Goal: Navigation & Orientation: Go to known website

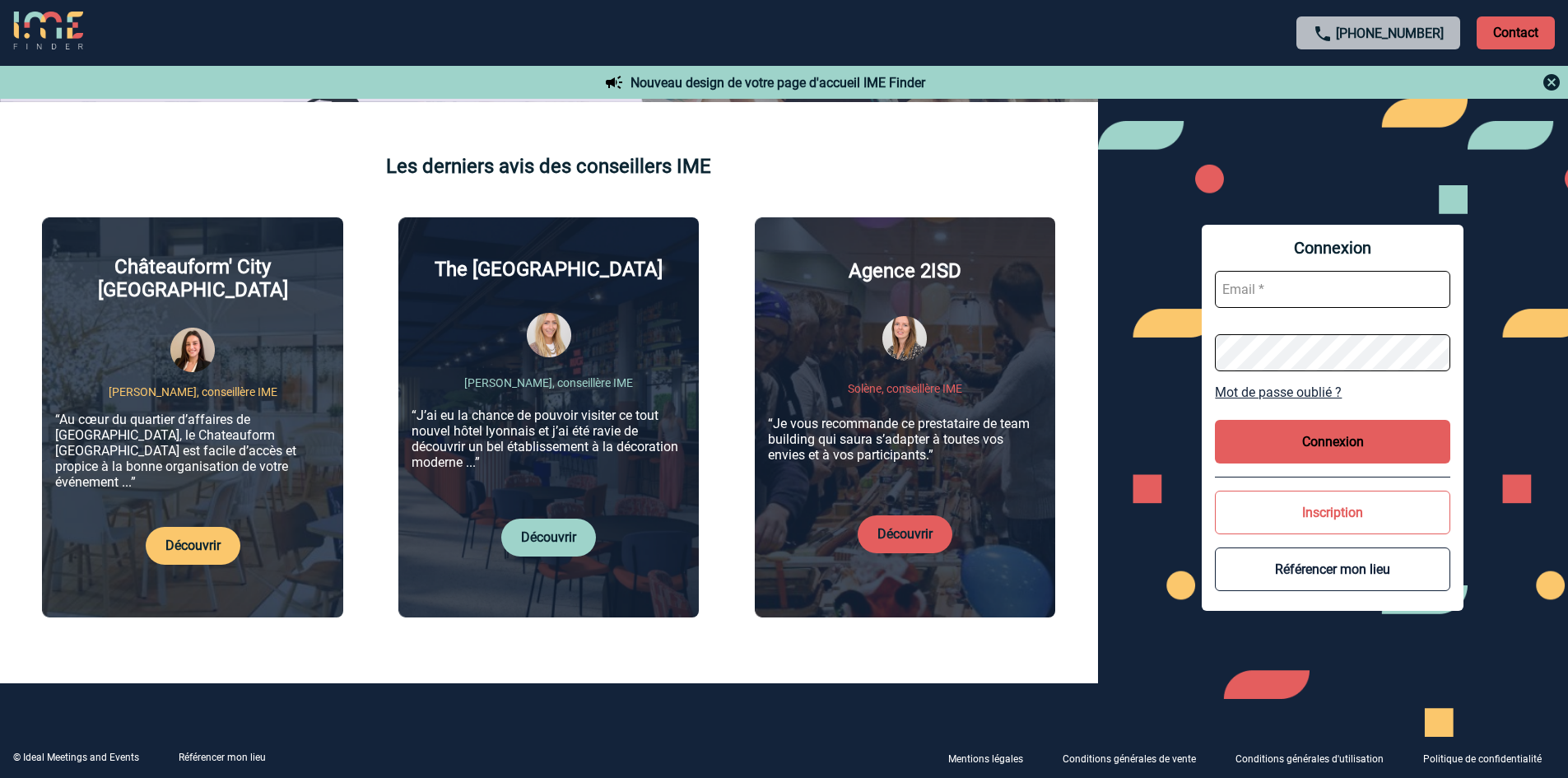
scroll to position [576, 0]
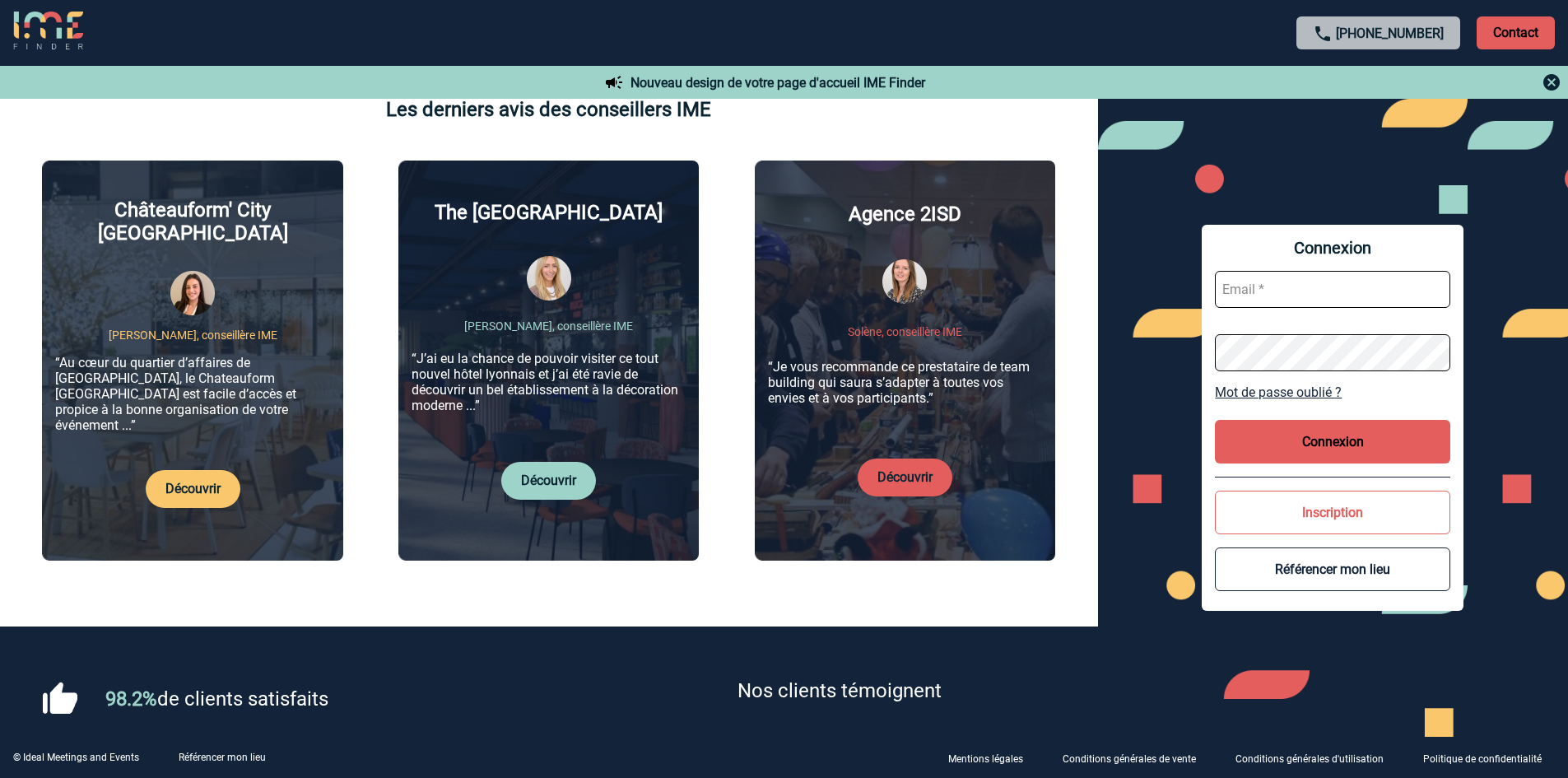
click at [551, 472] on link "Découvrir" at bounding box center [549, 480] width 55 height 16
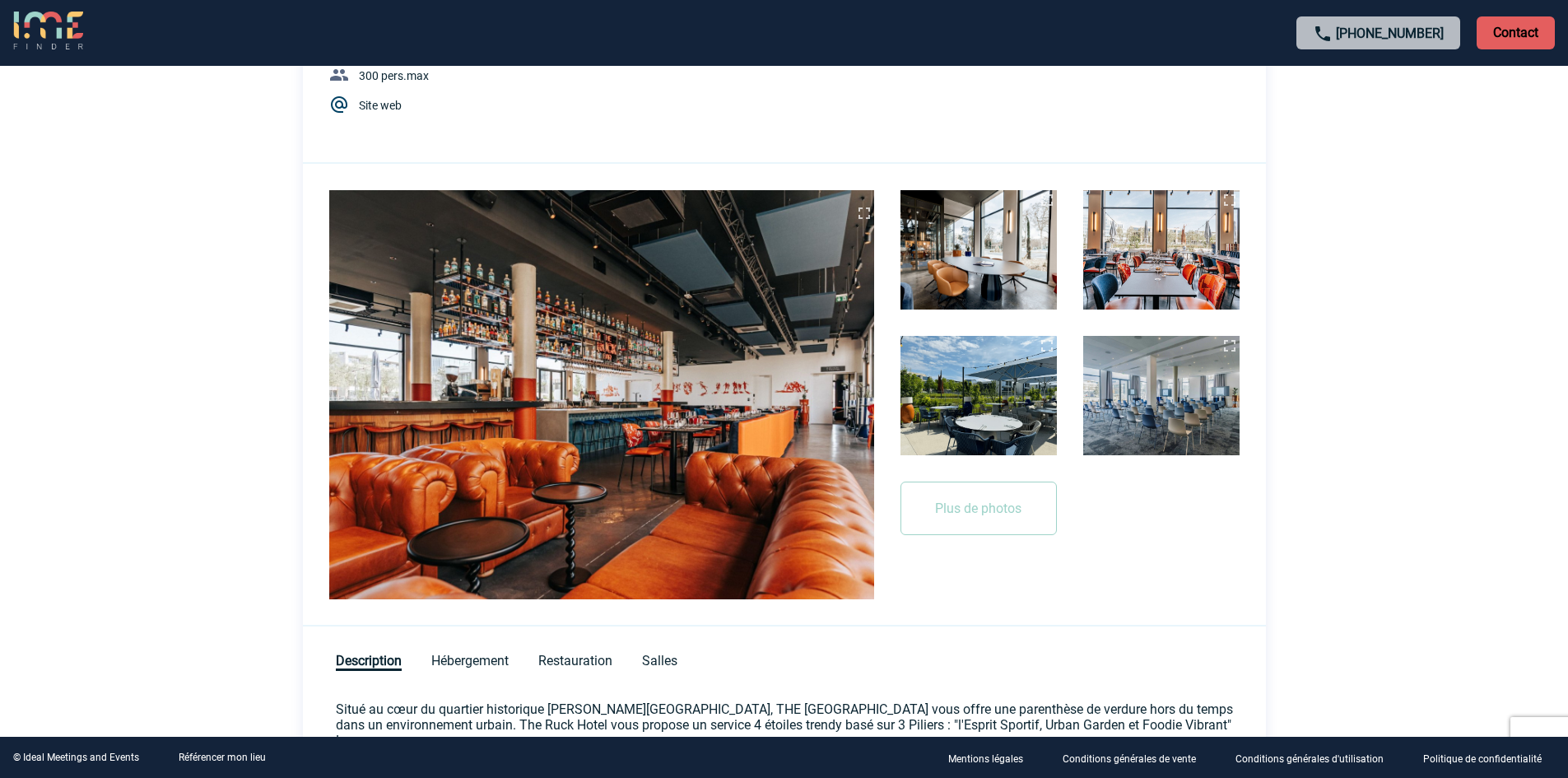
scroll to position [247, 0]
click at [951, 290] on img at bounding box center [978, 249] width 157 height 119
click at [962, 525] on button "Plus de photos" at bounding box center [978, 508] width 157 height 54
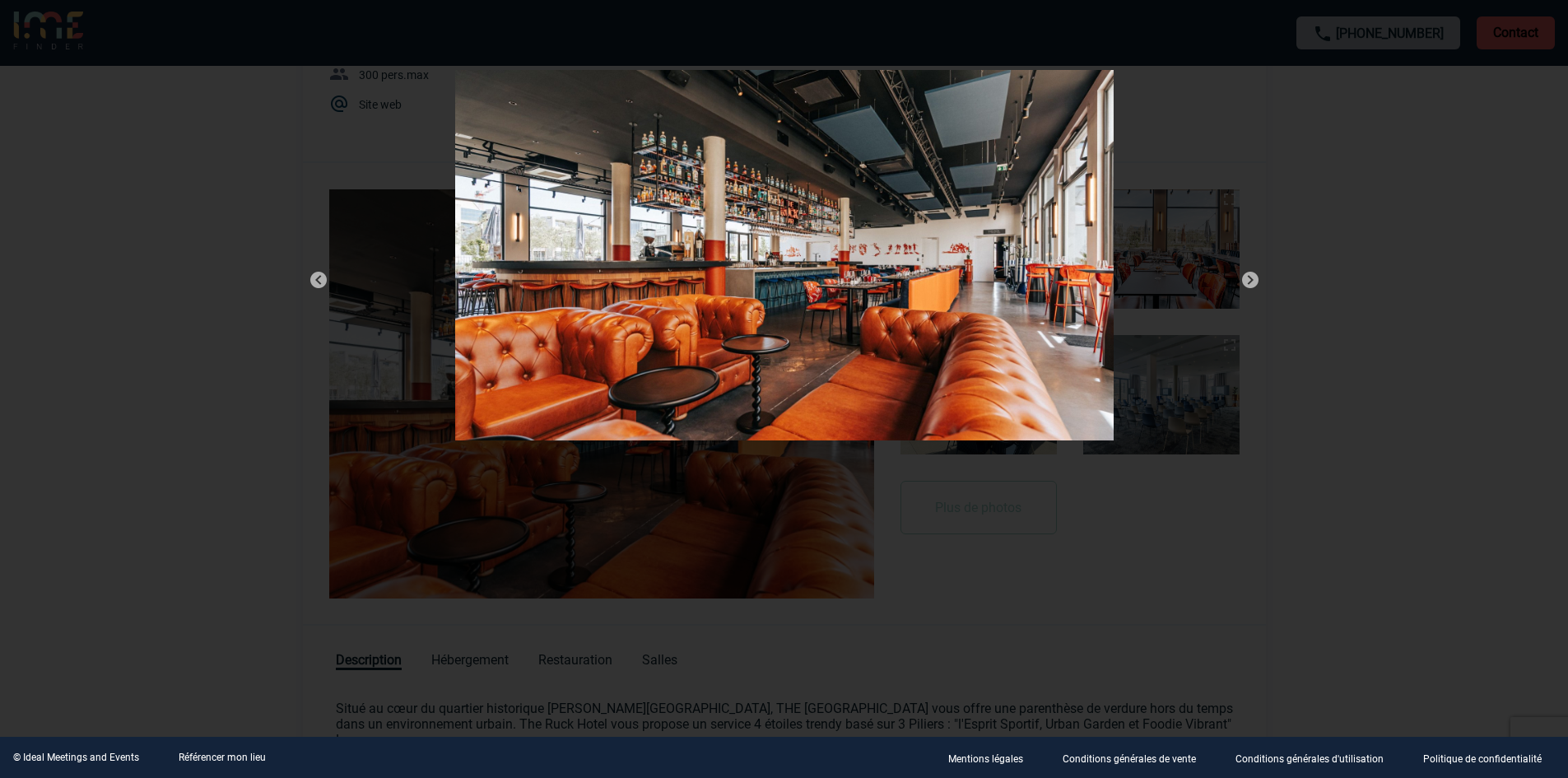
click at [1251, 276] on img at bounding box center [1251, 280] width 20 height 20
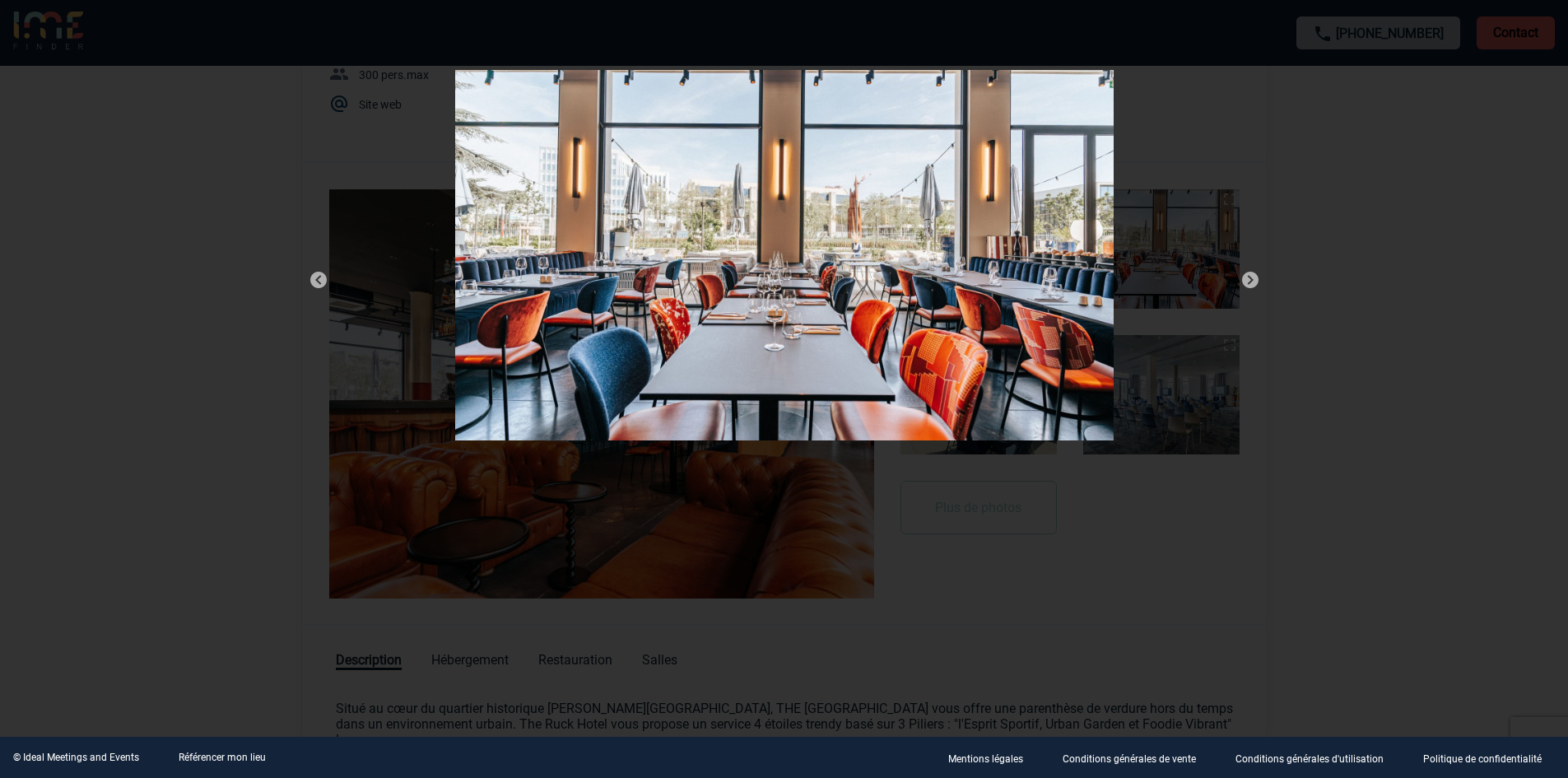
click at [1250, 276] on img at bounding box center [1251, 280] width 20 height 20
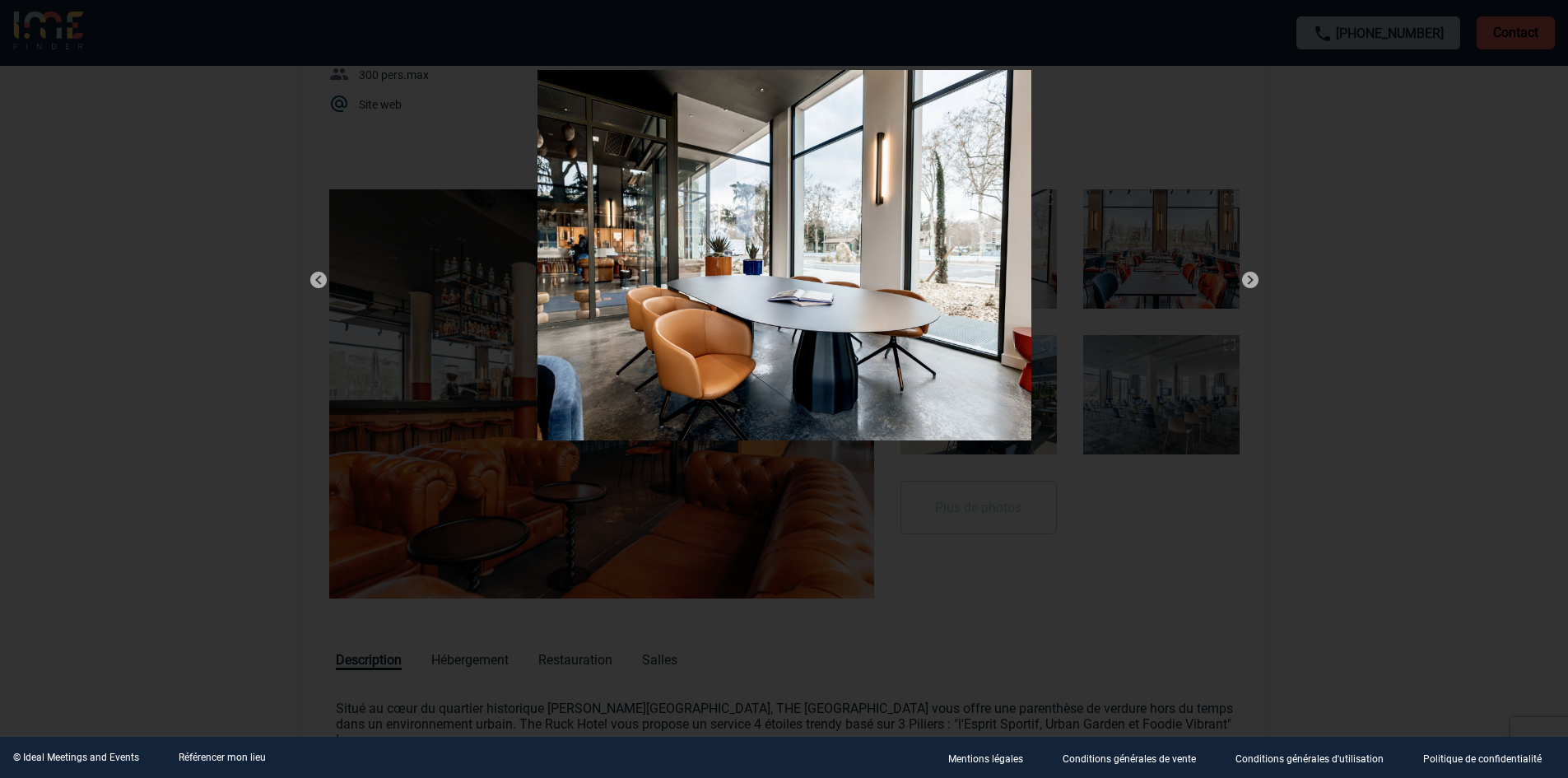
click at [1250, 276] on img at bounding box center [1251, 280] width 20 height 20
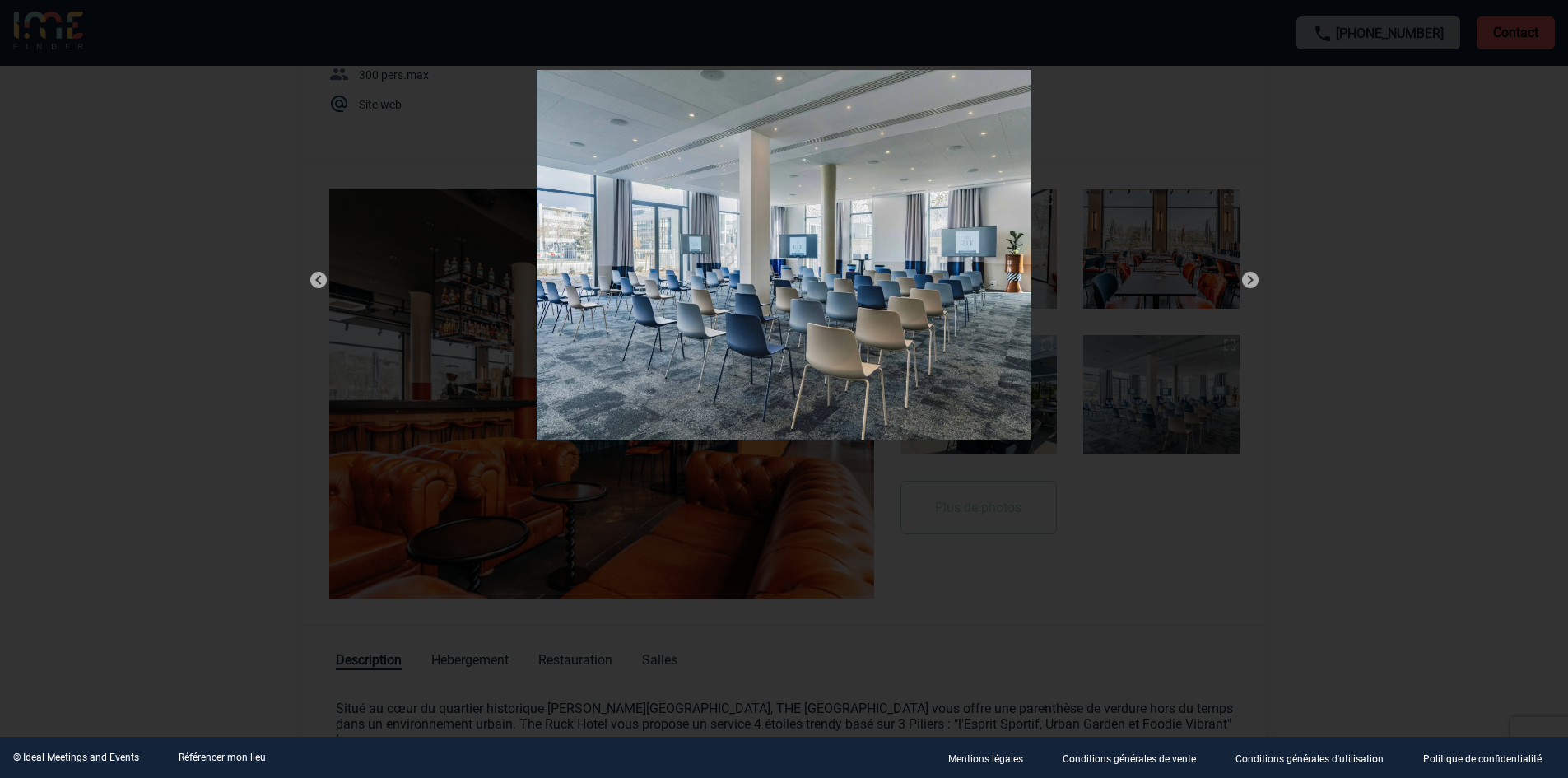
click at [1250, 276] on img at bounding box center [1251, 280] width 20 height 20
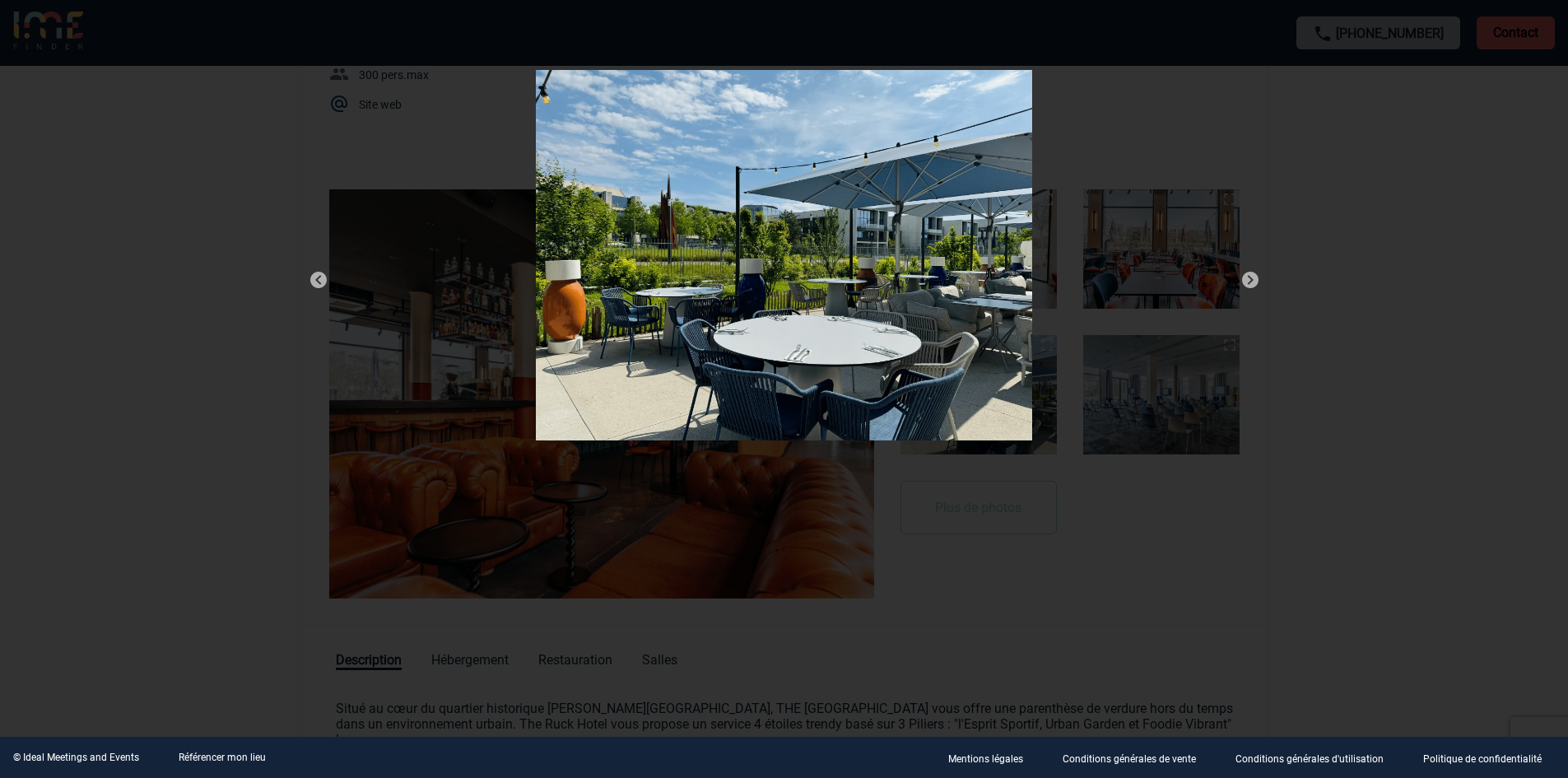
click at [1250, 276] on img at bounding box center [1251, 280] width 20 height 20
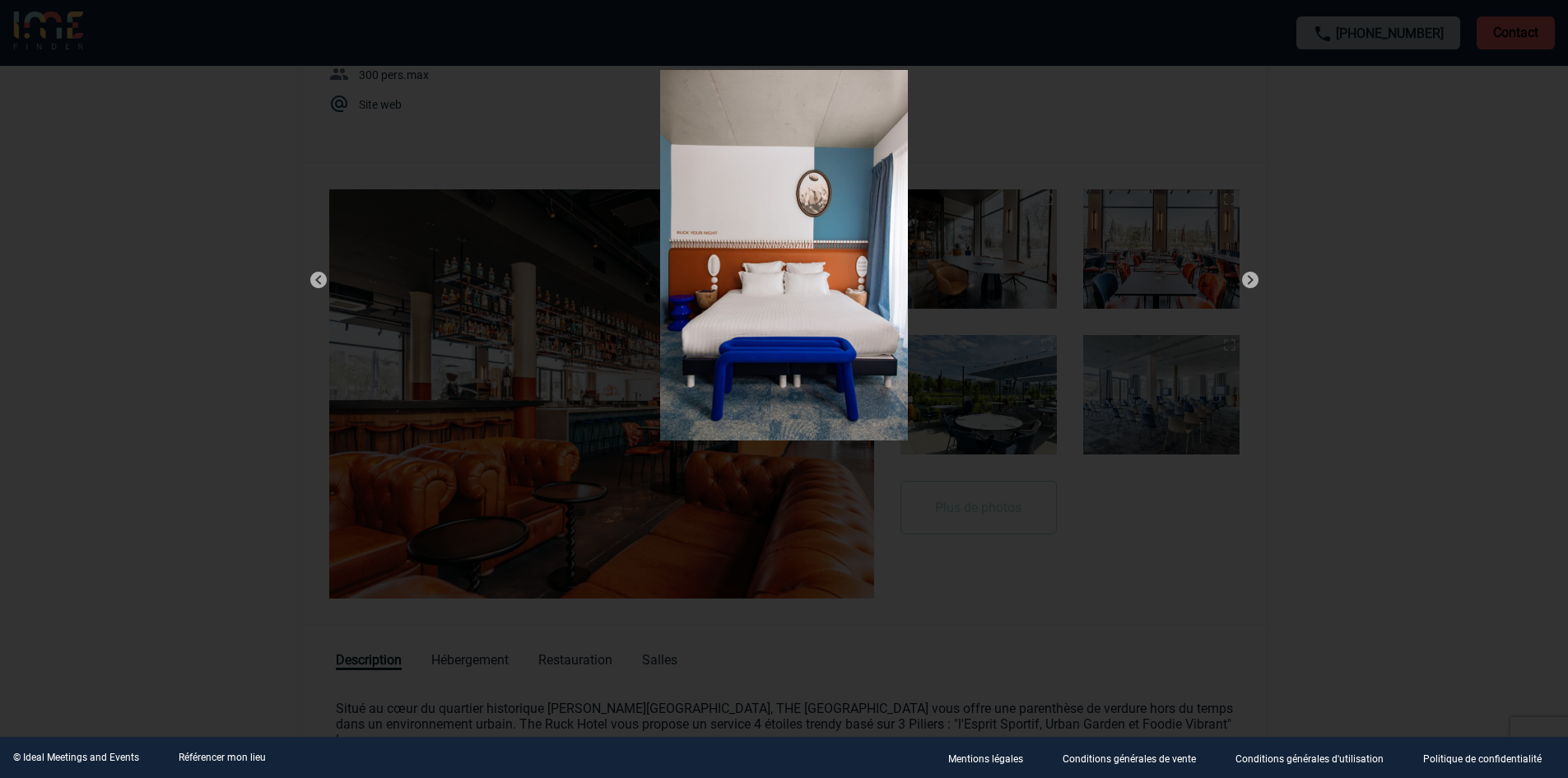
click at [1250, 276] on img at bounding box center [1251, 280] width 20 height 20
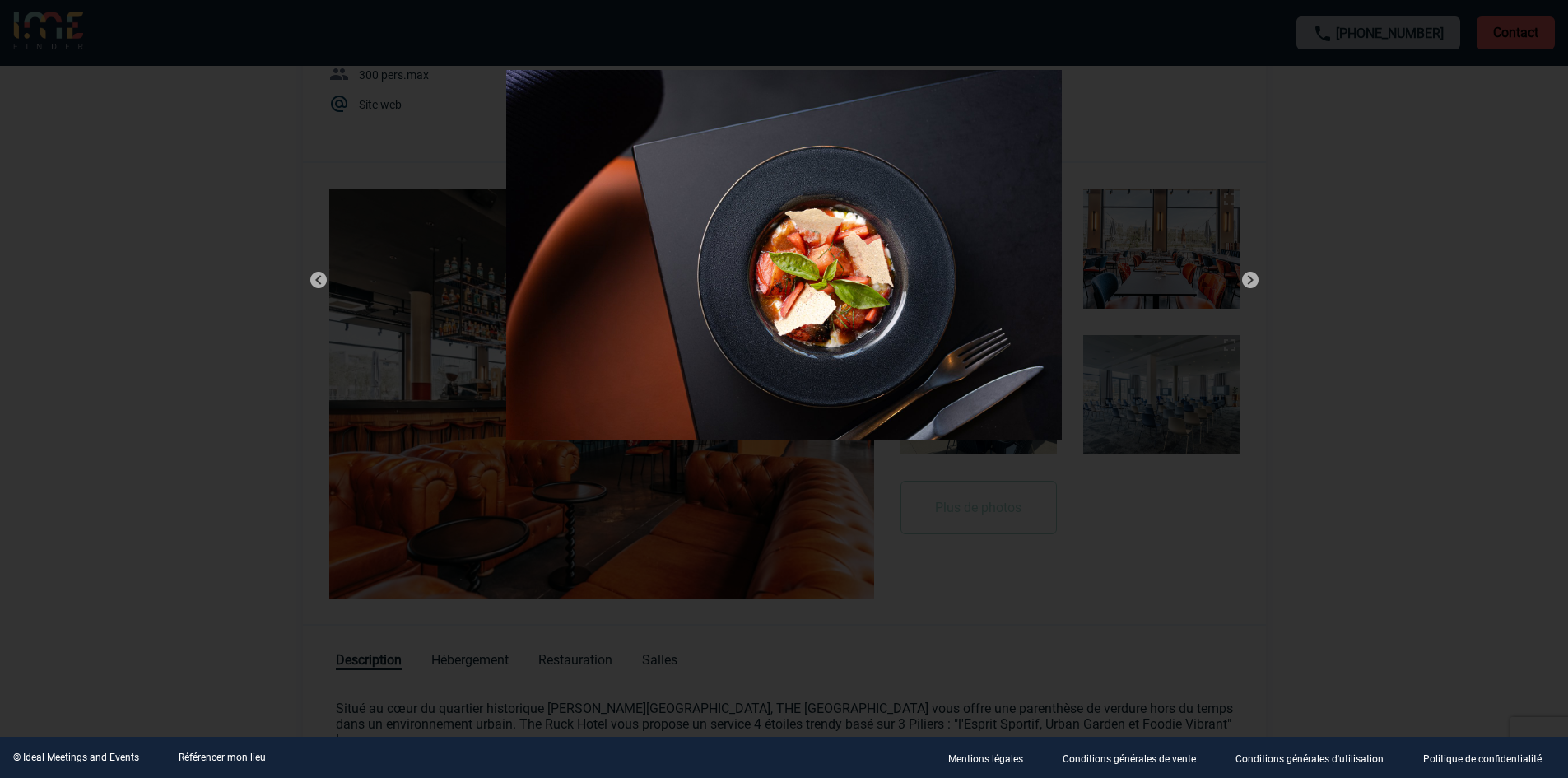
click at [1250, 276] on img at bounding box center [1251, 280] width 20 height 20
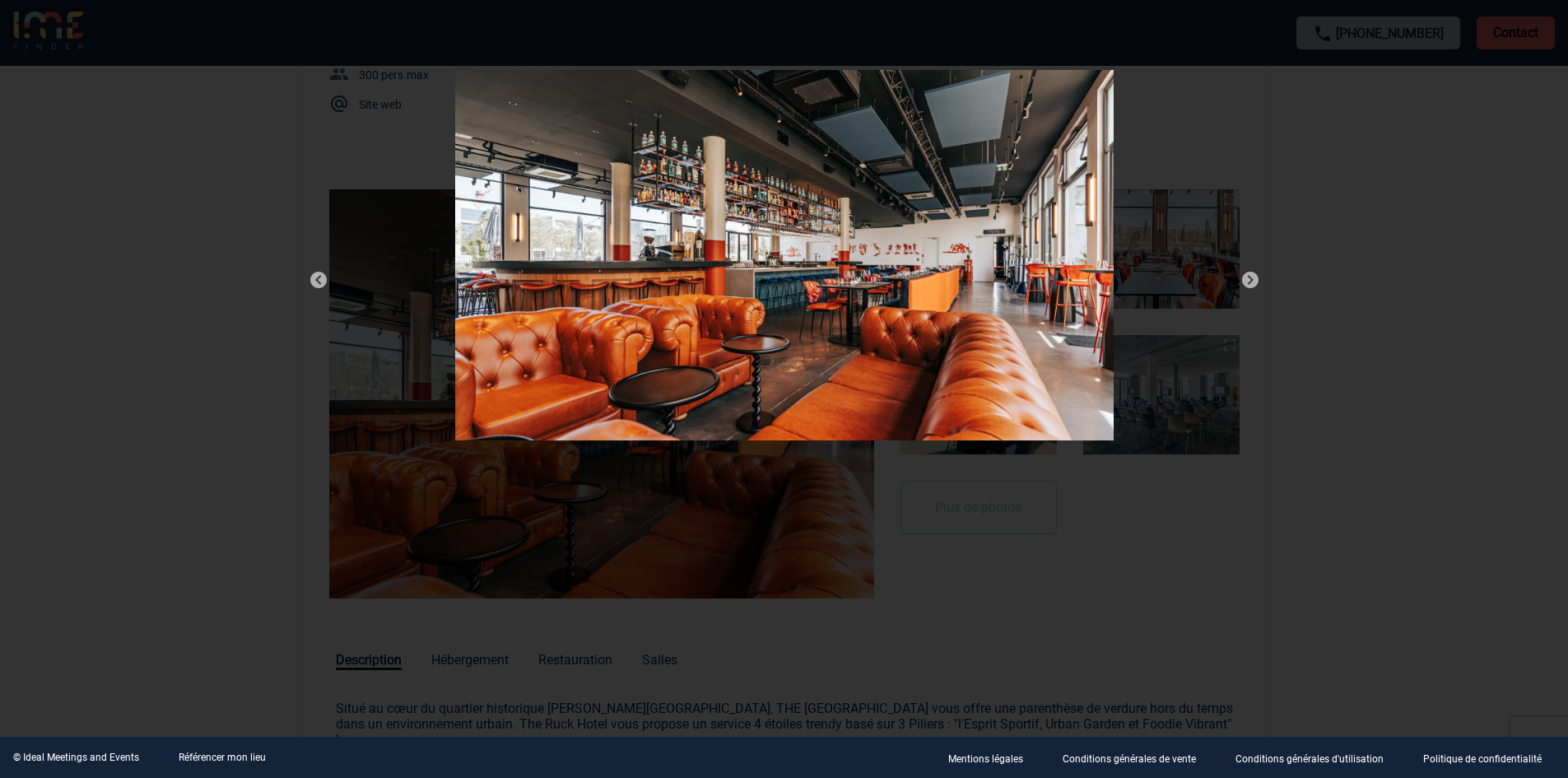
click at [1250, 276] on img at bounding box center [1251, 280] width 20 height 20
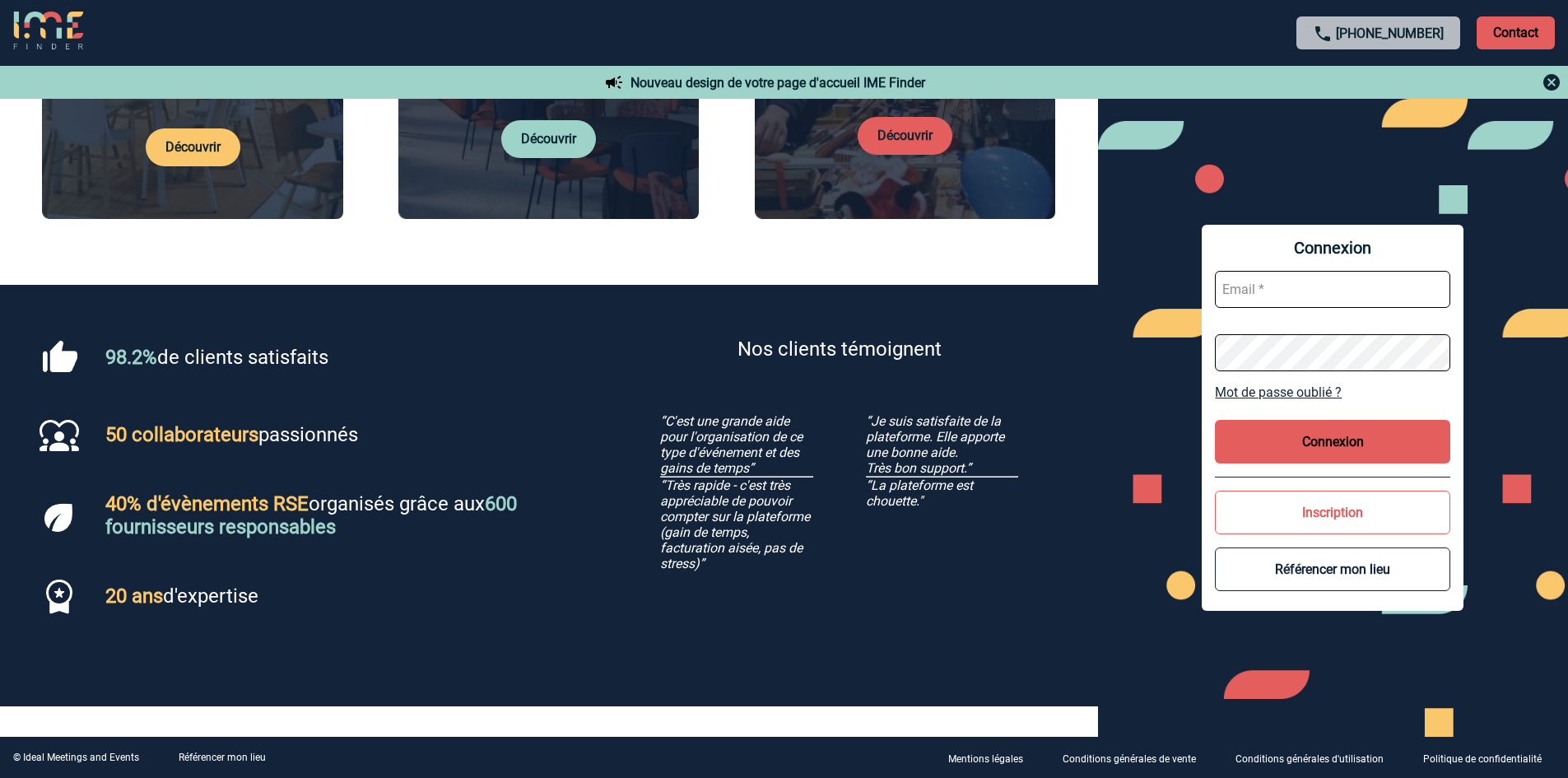
scroll to position [743, 0]
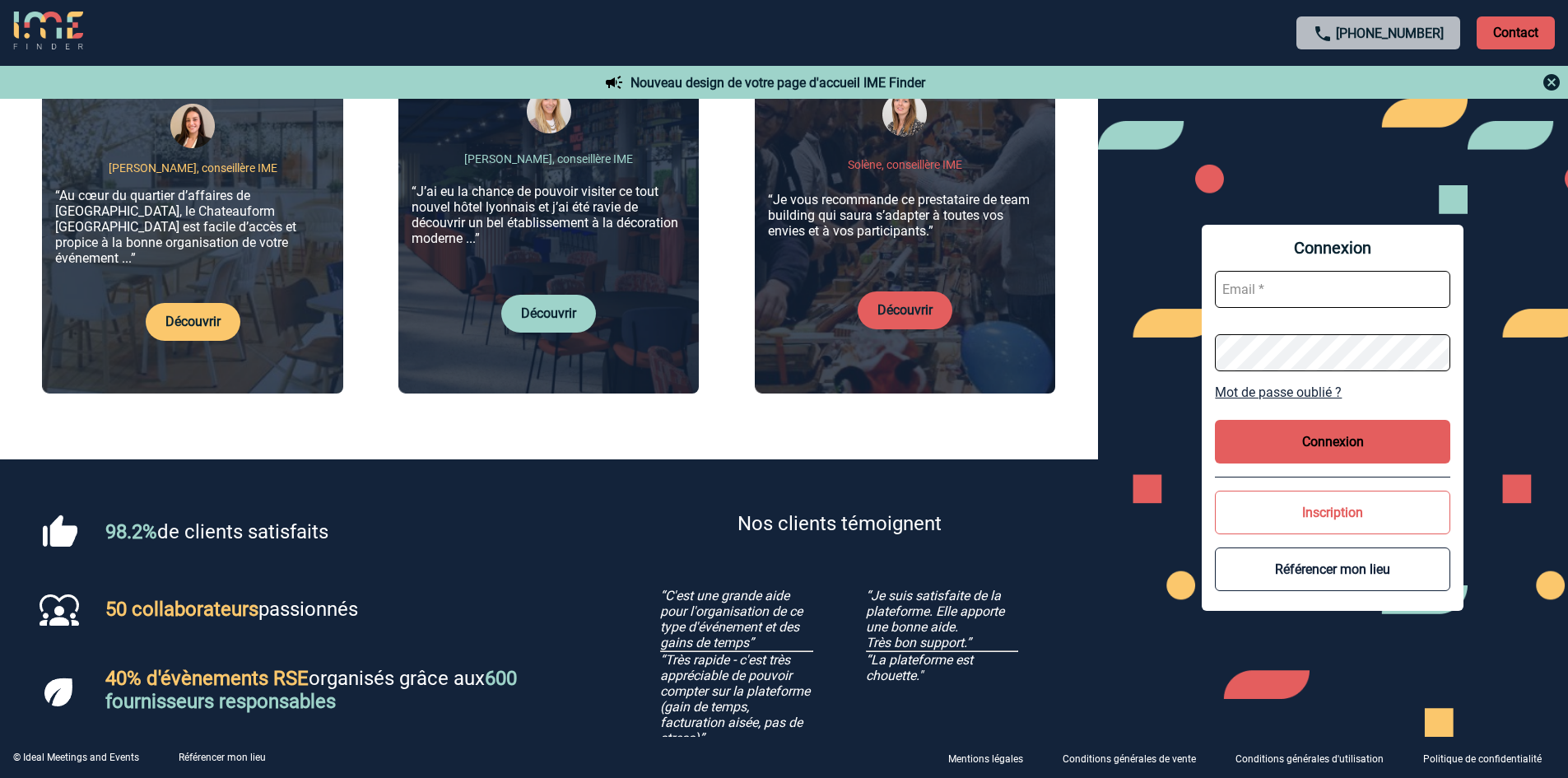
click at [548, 306] on link "Découvrir" at bounding box center [549, 313] width 55 height 16
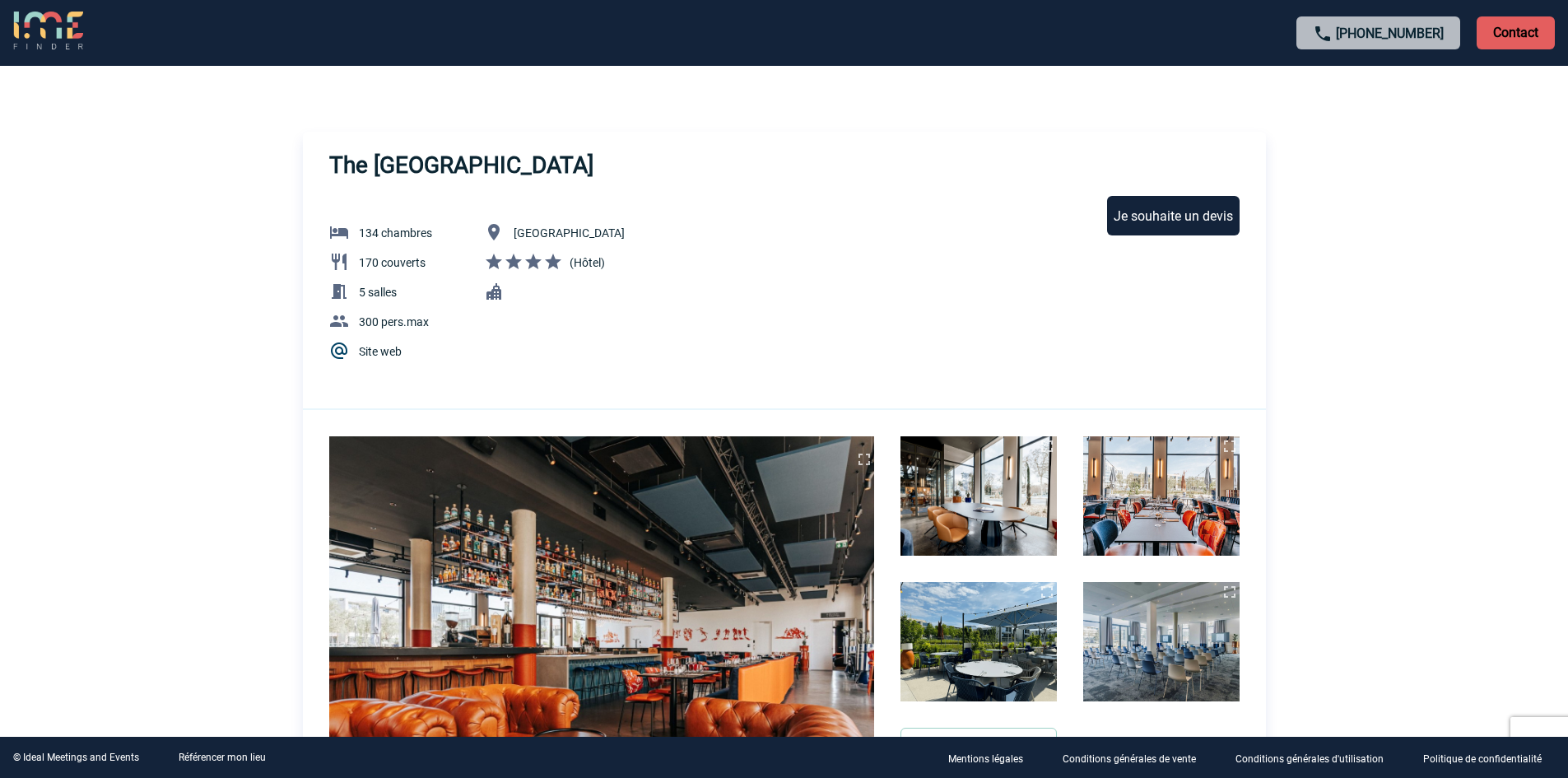
click at [384, 348] on link "Site web" at bounding box center [379, 352] width 43 height 13
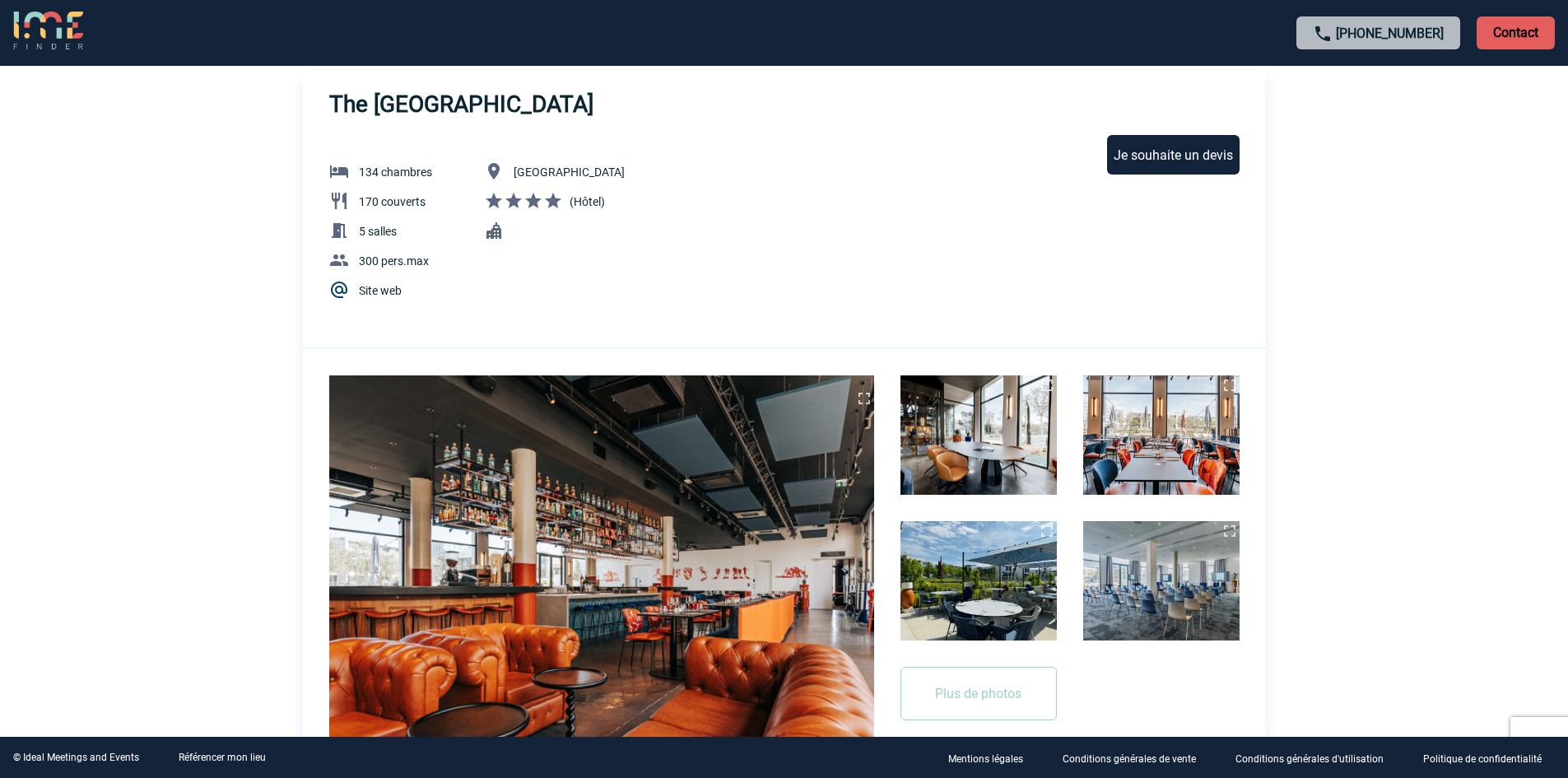
scroll to position [165, 0]
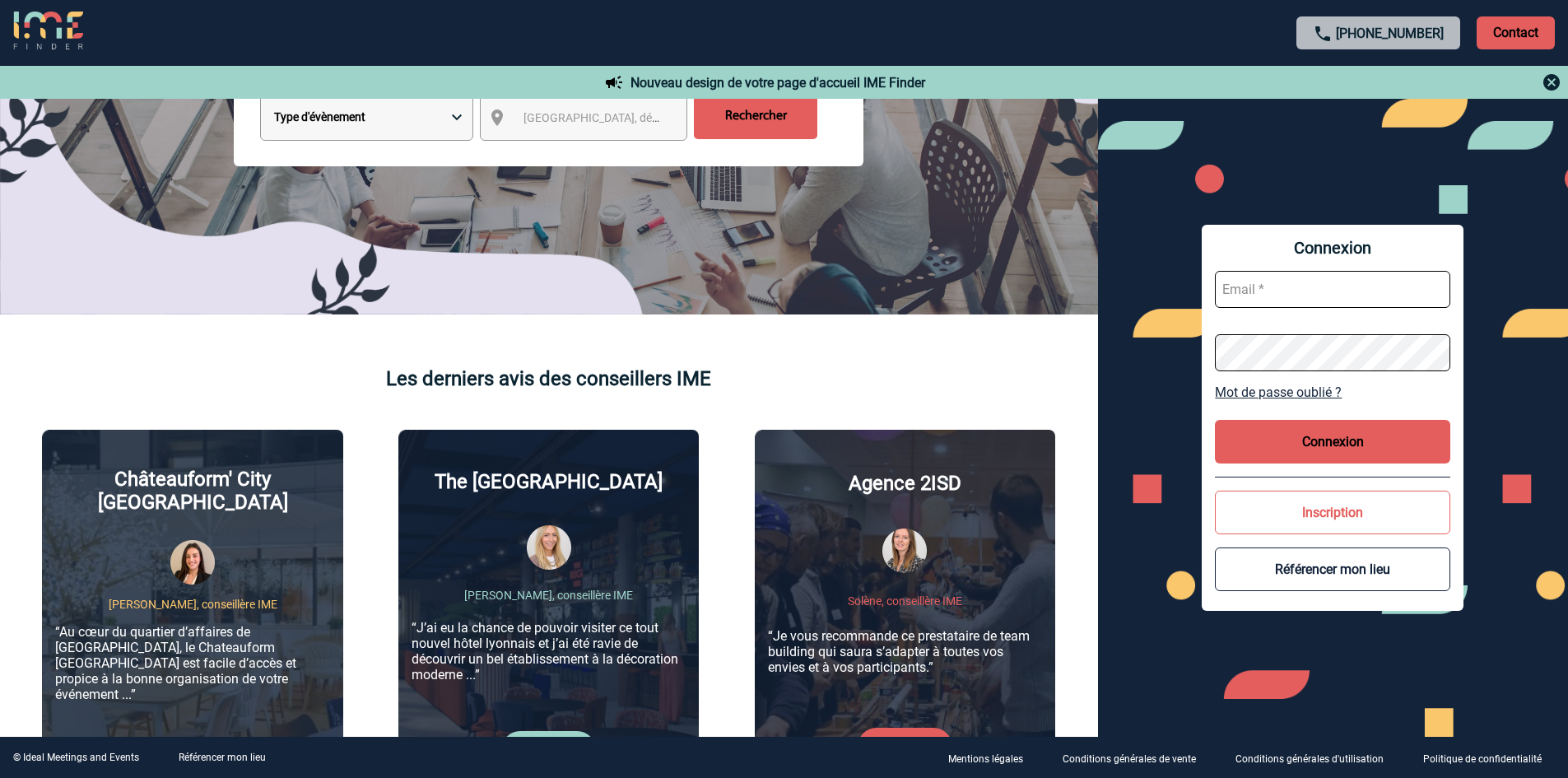
scroll to position [576, 0]
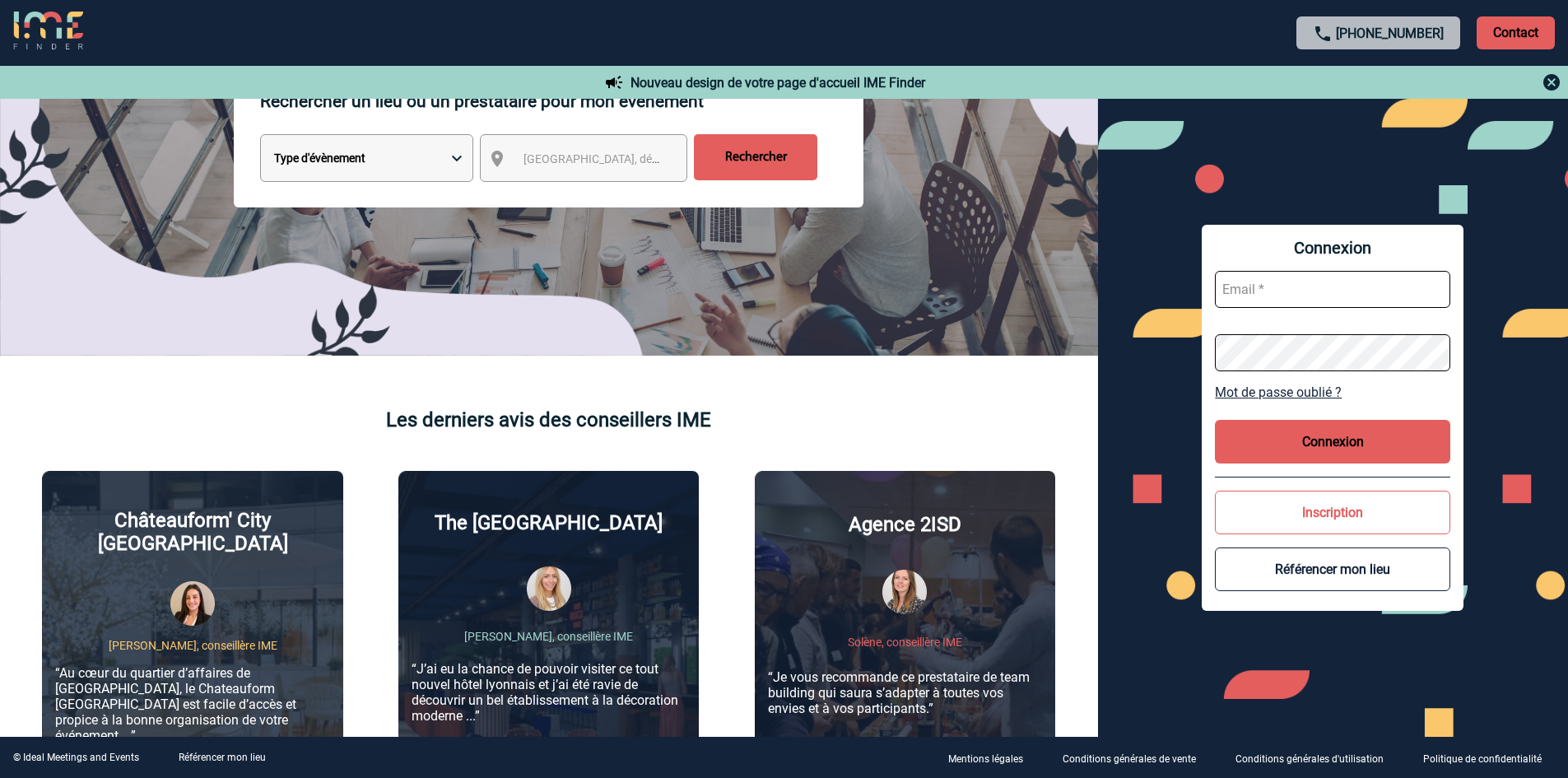
scroll to position [329, 0]
